Goal: Task Accomplishment & Management: Use online tool/utility

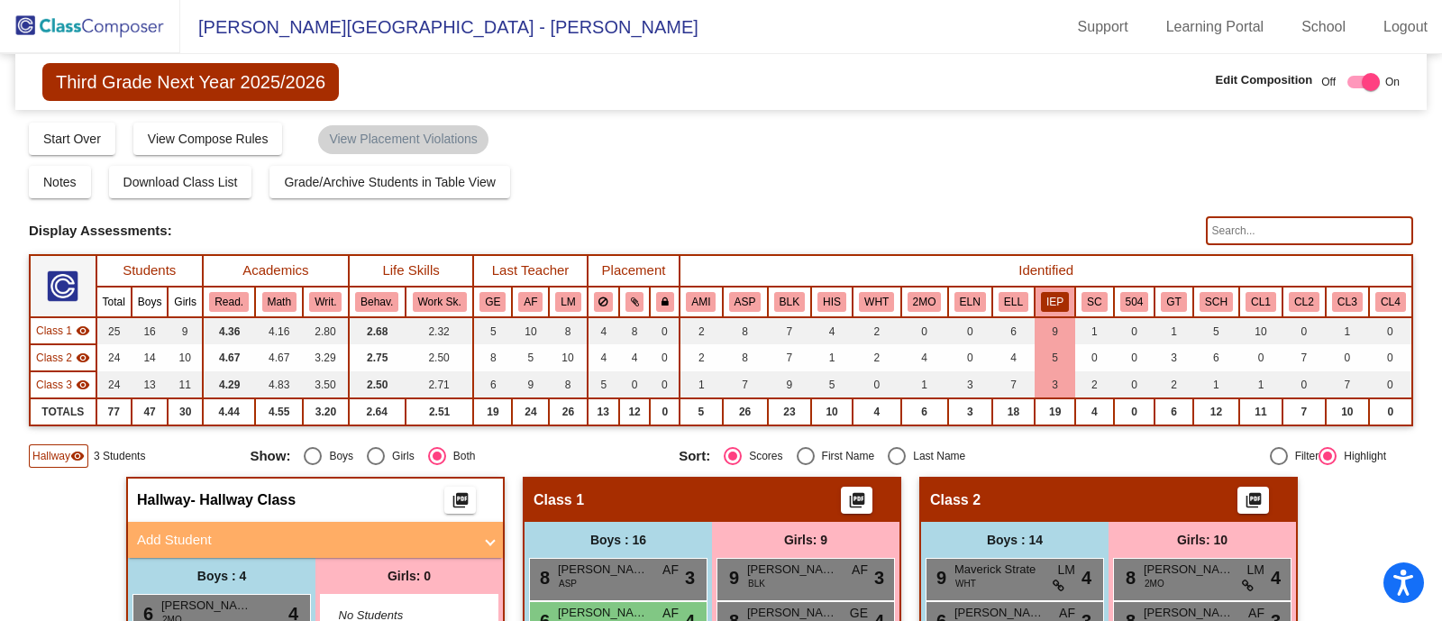
click at [94, 32] on img at bounding box center [90, 26] width 180 height 53
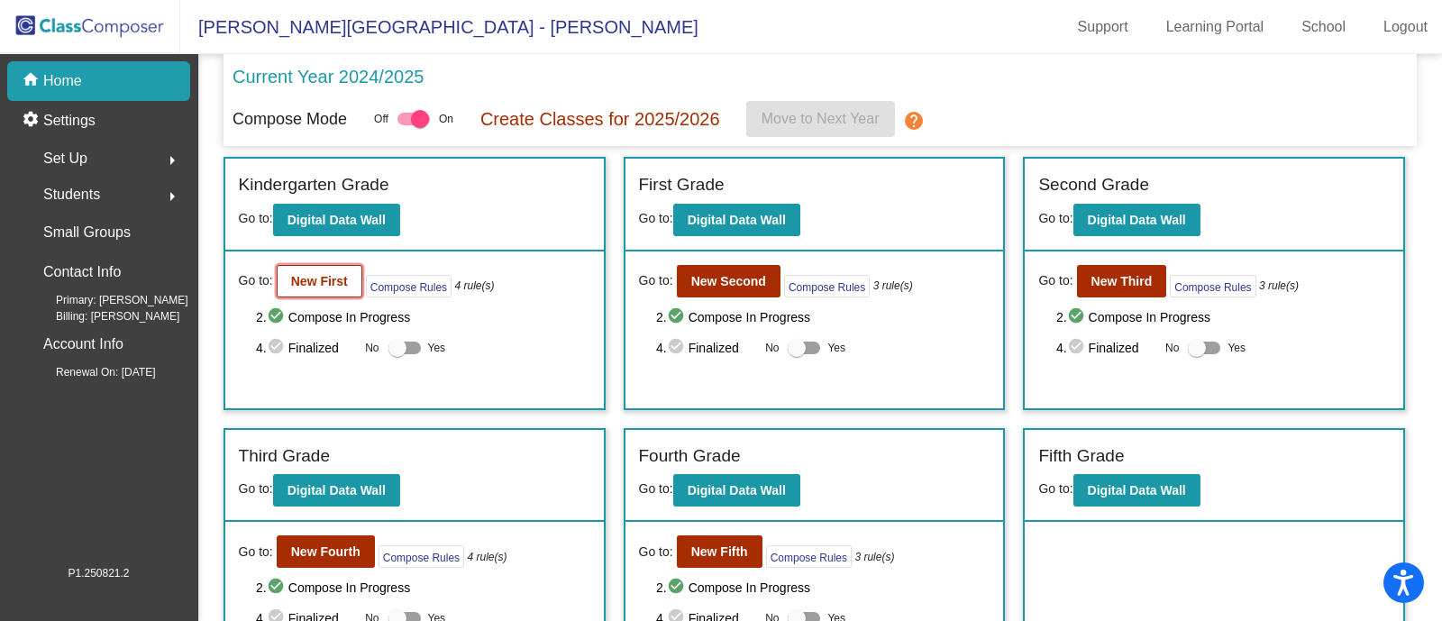
click at [314, 279] on b "New First" at bounding box center [319, 281] width 57 height 14
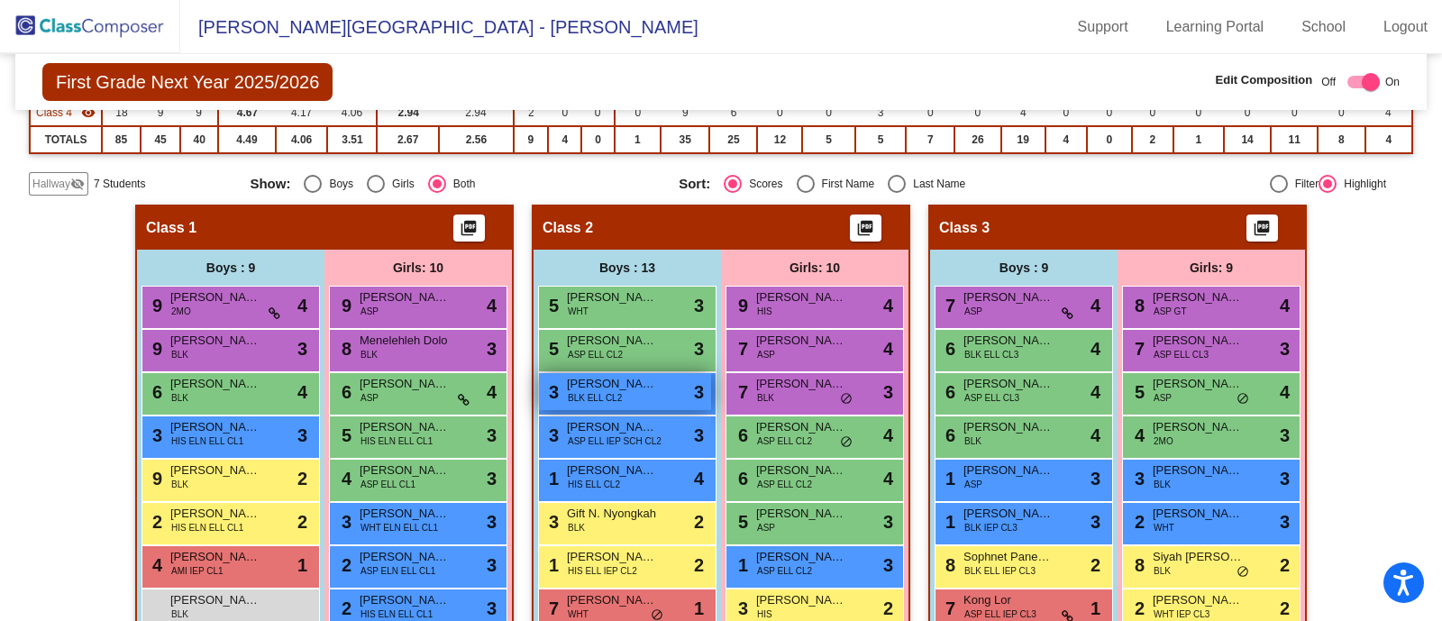
scroll to position [300, 0]
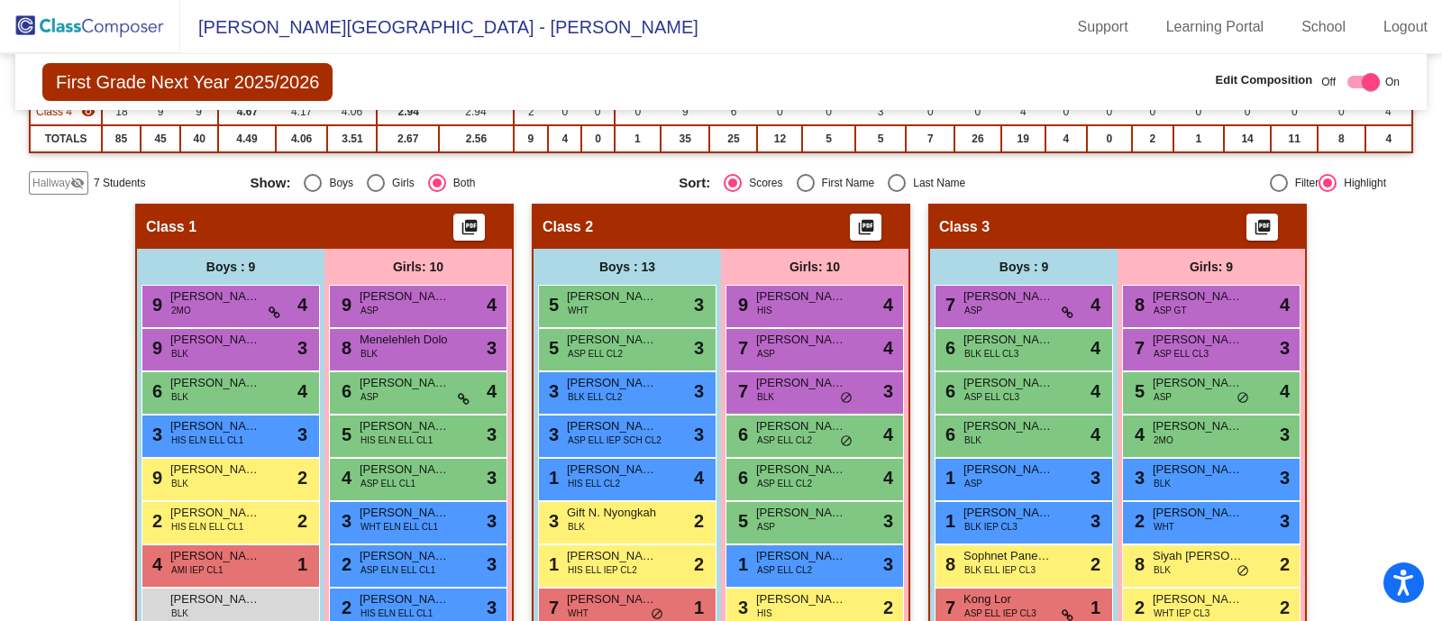
click at [125, 35] on img at bounding box center [90, 26] width 180 height 53
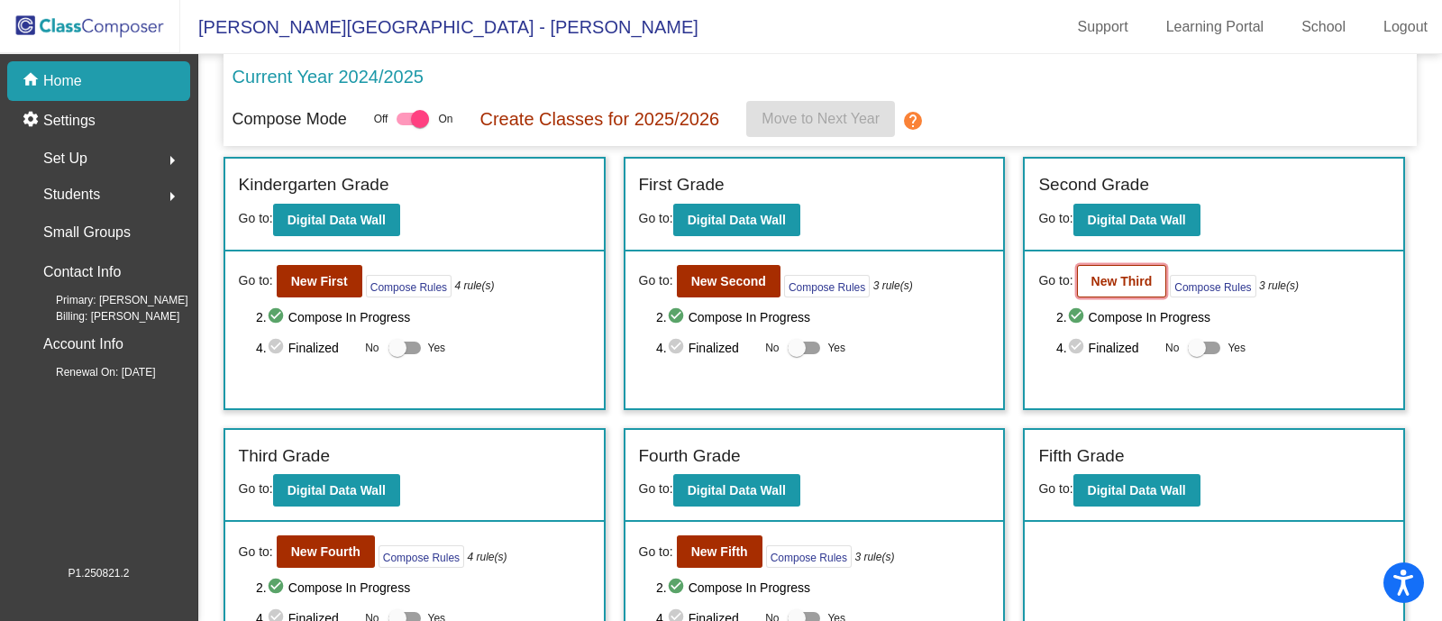
click at [1094, 284] on b "New Third" at bounding box center [1122, 281] width 61 height 14
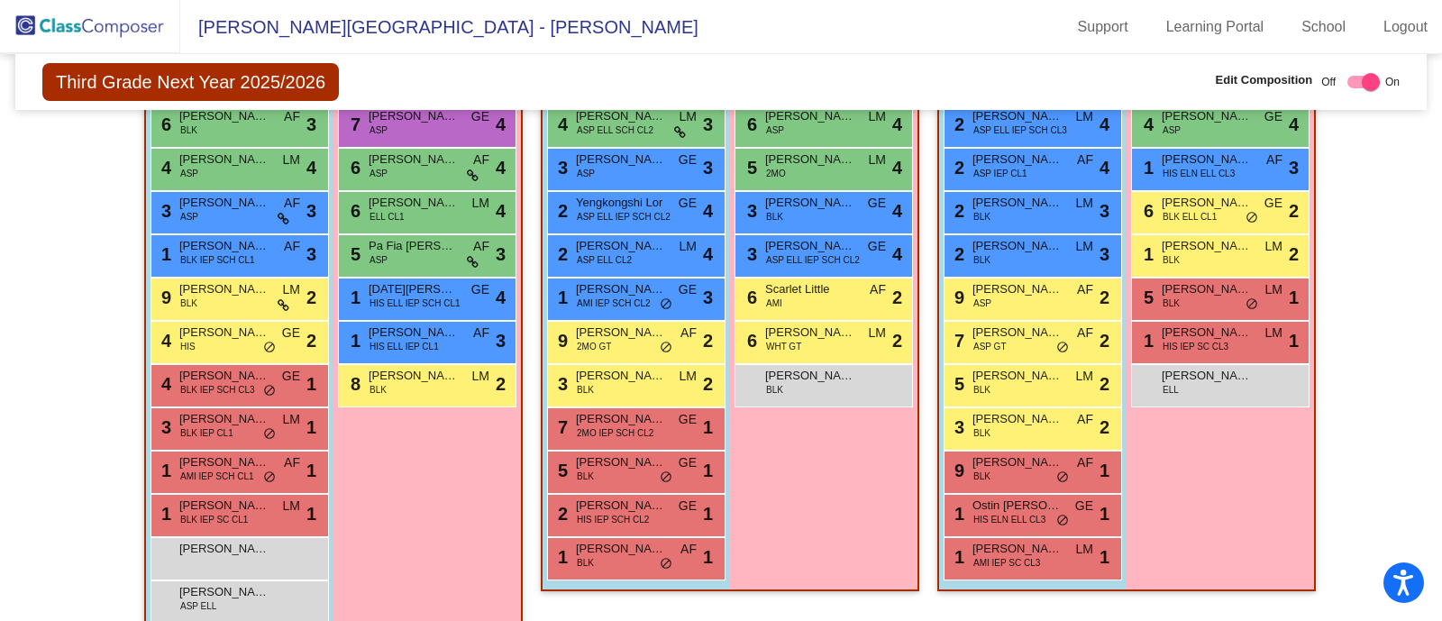
scroll to position [611, 0]
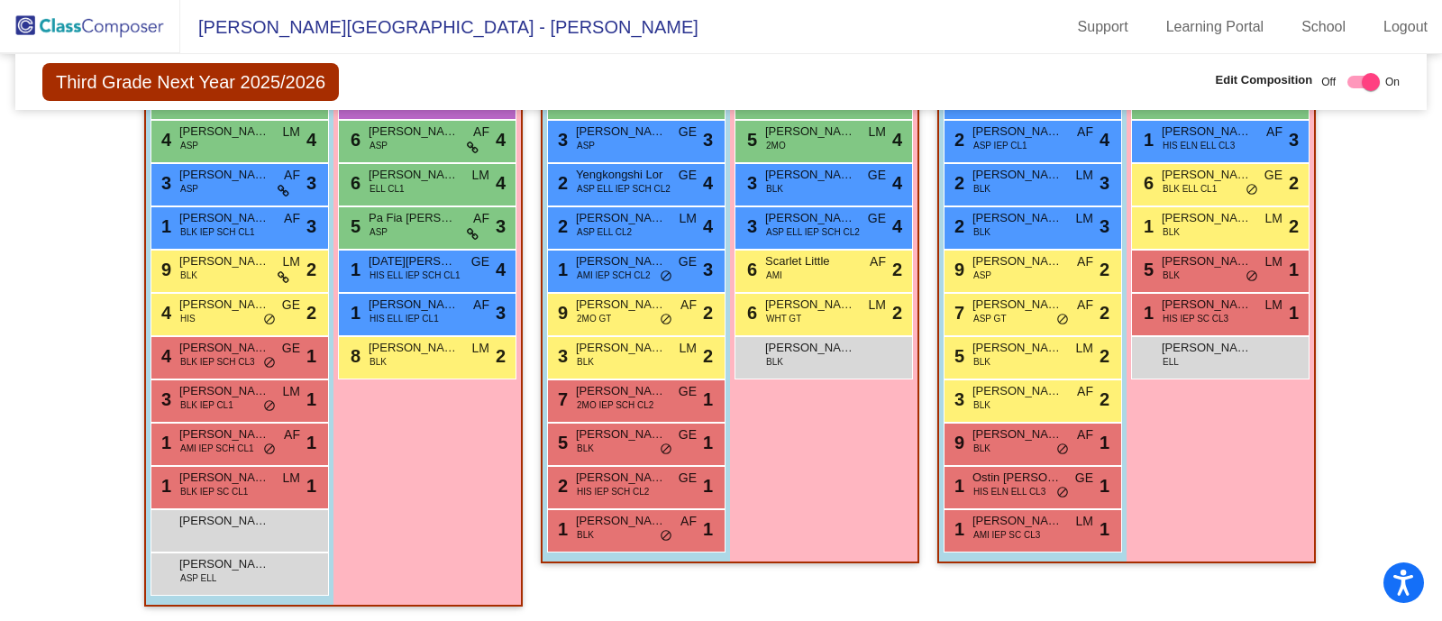
drag, startPoint x: 583, startPoint y: 423, endPoint x: 79, endPoint y: 398, distance: 504.5
click at [79, 398] on div "Hallway - Hallway Class picture_as_pdf Add Student First Name Last Name Student…" at bounding box center [721, 245] width 1385 height 759
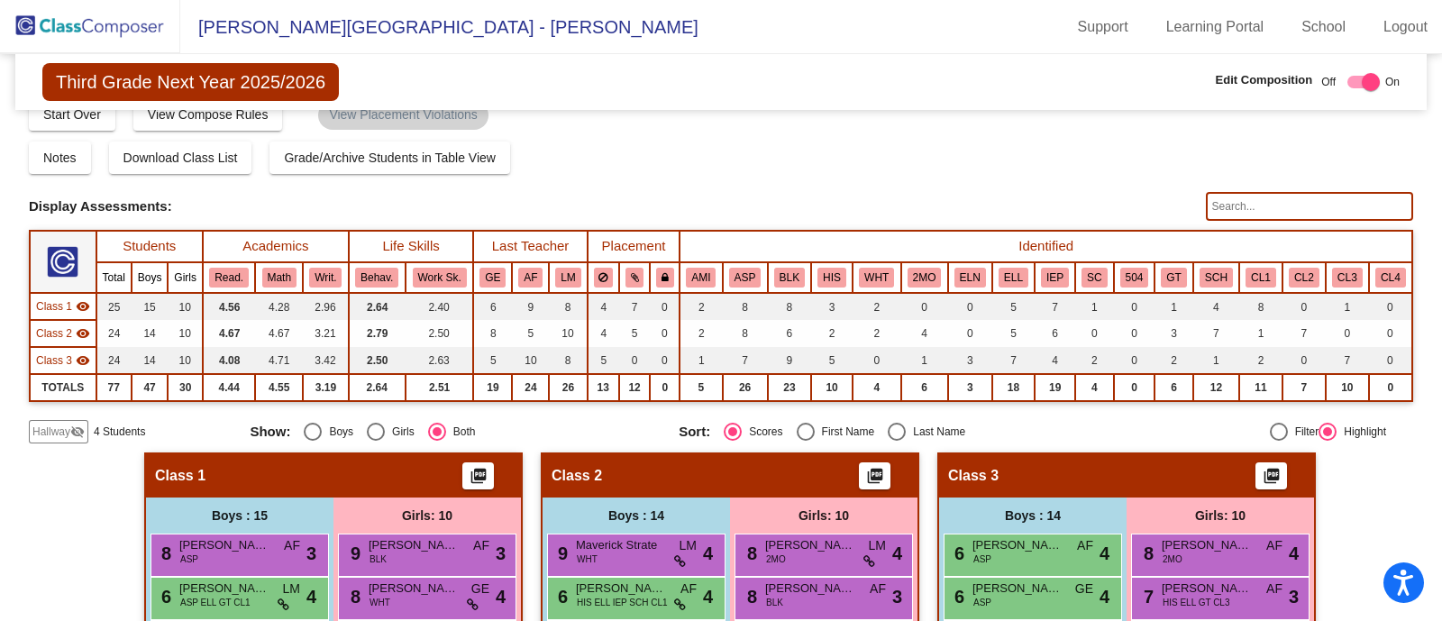
scroll to position [0, 0]
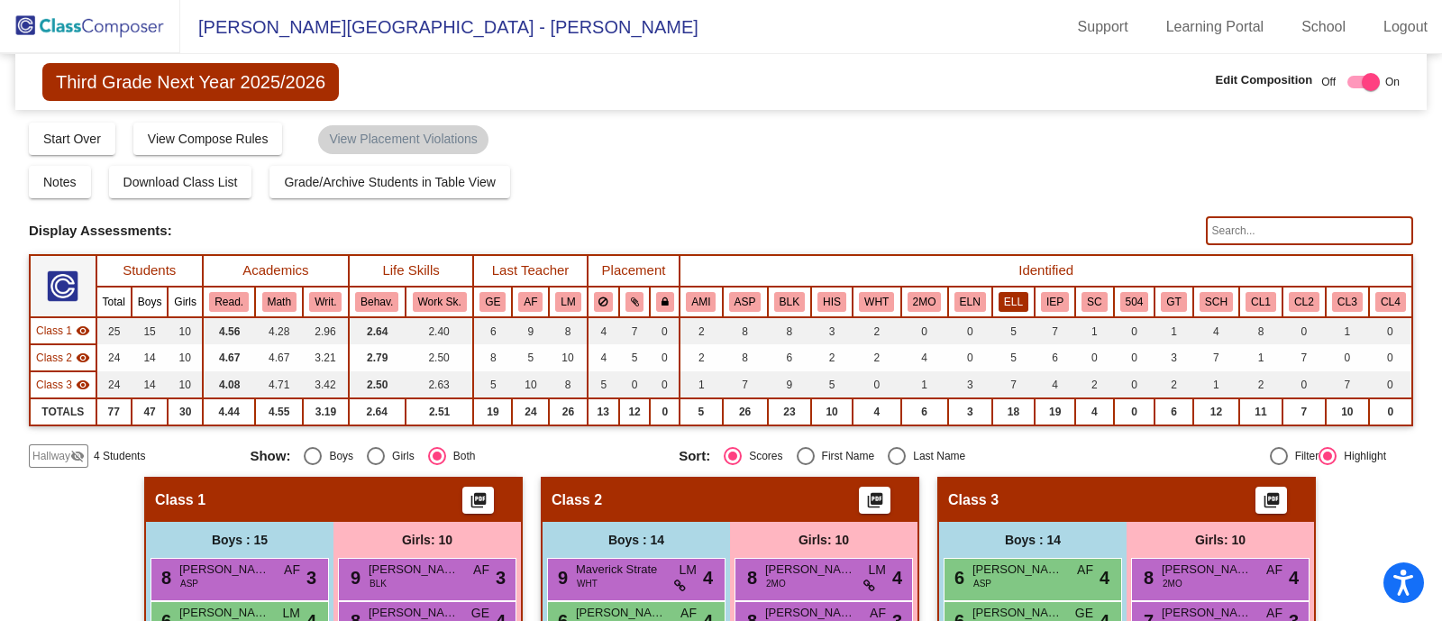
click at [1002, 297] on button "ELL" at bounding box center [1014, 302] width 30 height 20
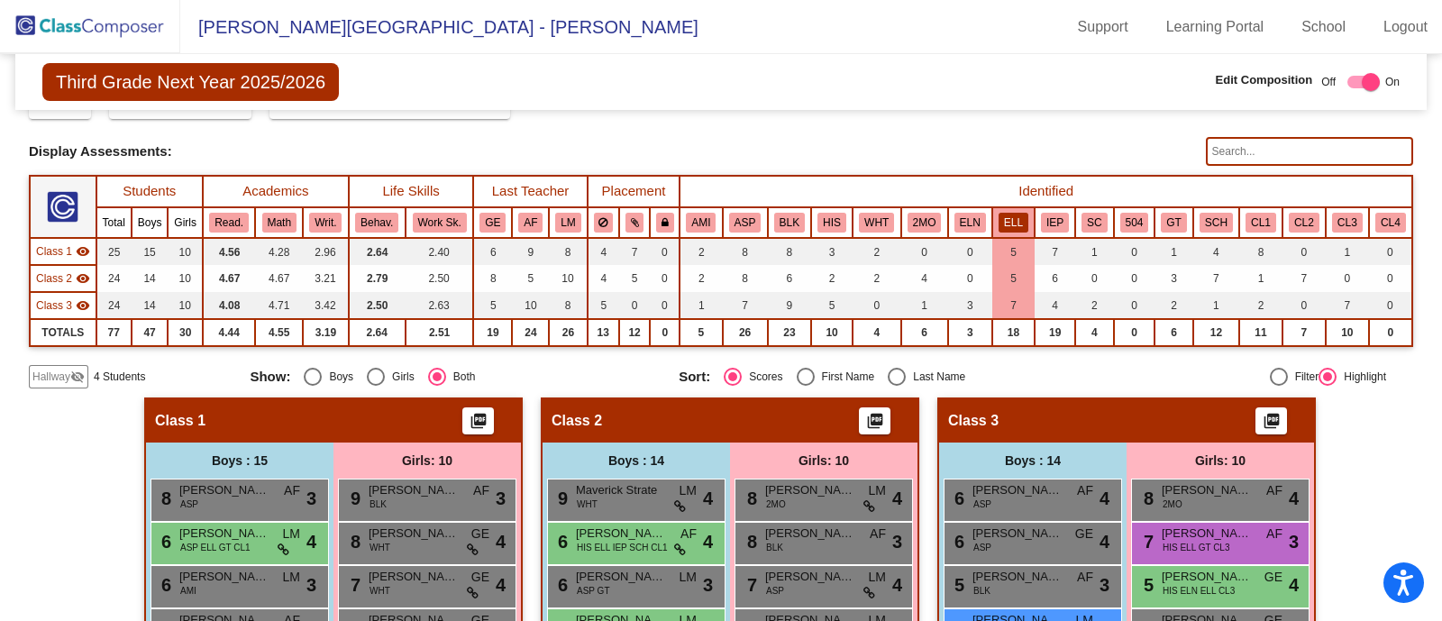
scroll to position [77, 0]
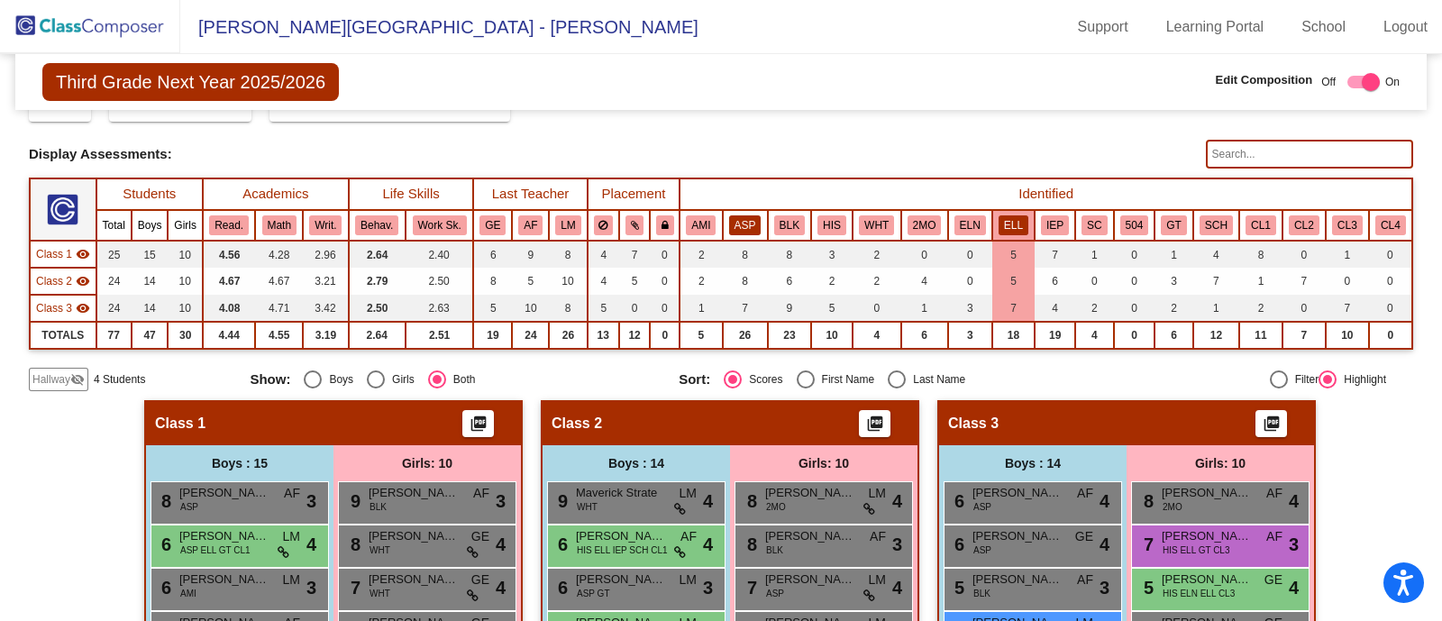
click at [736, 224] on button "ASP" at bounding box center [745, 225] width 32 height 20
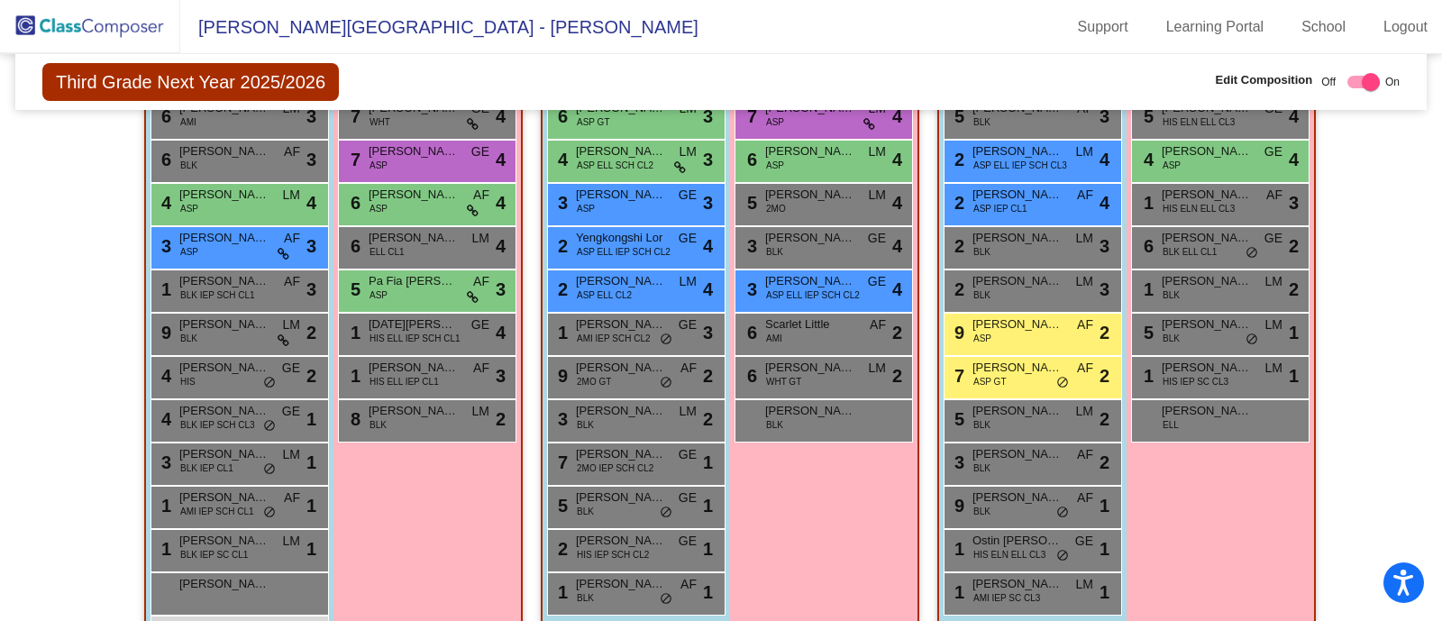
scroll to position [611, 0]
